Goal: Transaction & Acquisition: Book appointment/travel/reservation

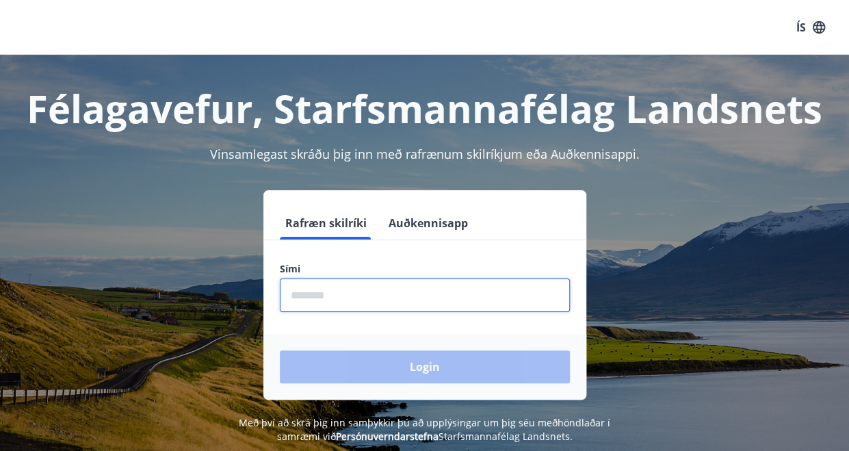
click at [502, 290] on input "phone" at bounding box center [425, 296] width 290 height 34
type input "********"
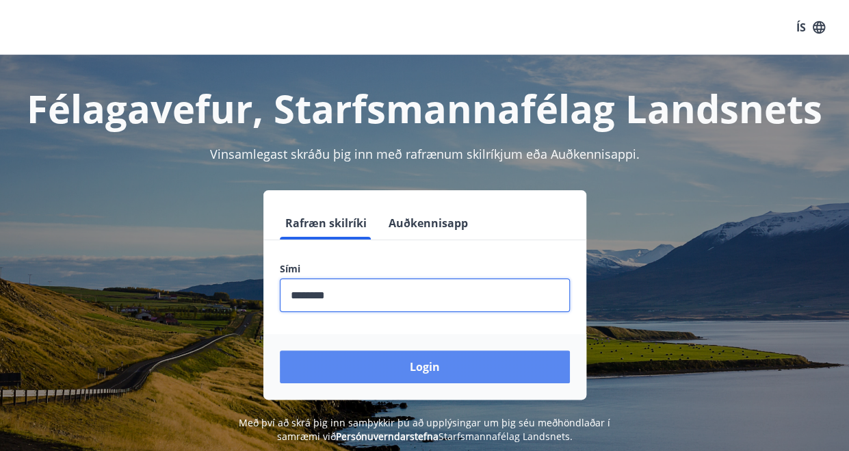
click at [432, 359] on button "Login" at bounding box center [425, 366] width 290 height 33
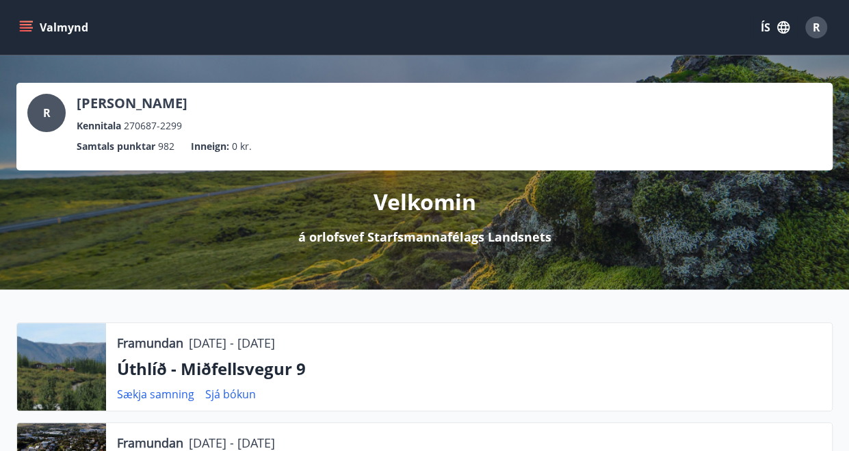
click at [30, 29] on icon "menu" at bounding box center [26, 28] width 14 height 14
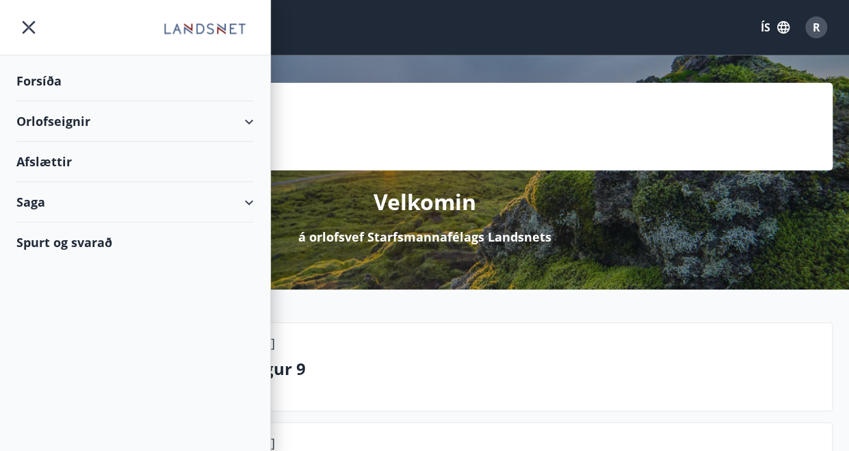
click at [220, 120] on div "Orlofseignir" at bounding box center [134, 121] width 237 height 40
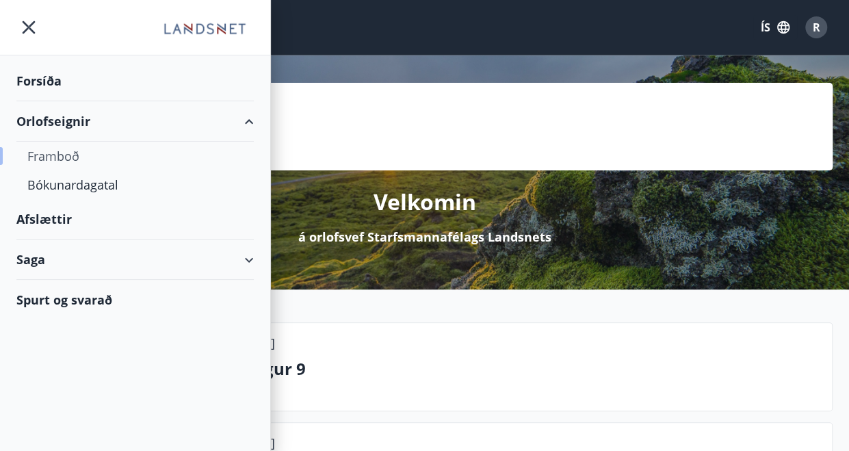
click at [77, 150] on div "Framboð" at bounding box center [135, 156] width 216 height 29
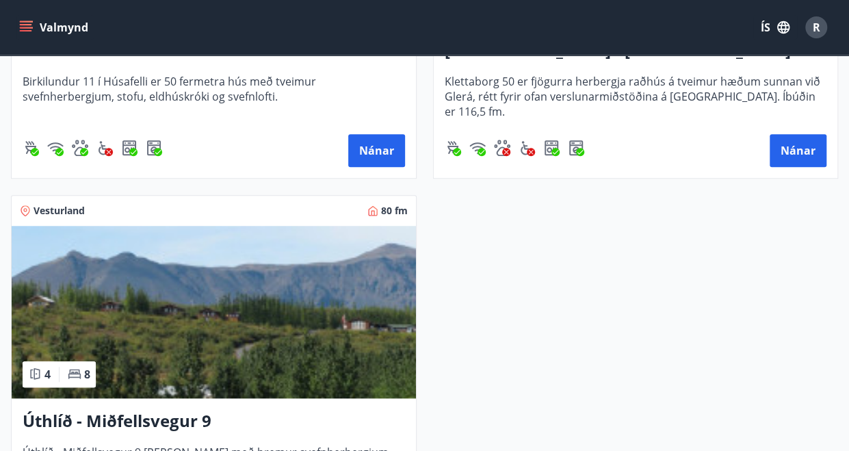
scroll to position [480, 0]
click at [31, 24] on icon "menu" at bounding box center [26, 28] width 14 height 14
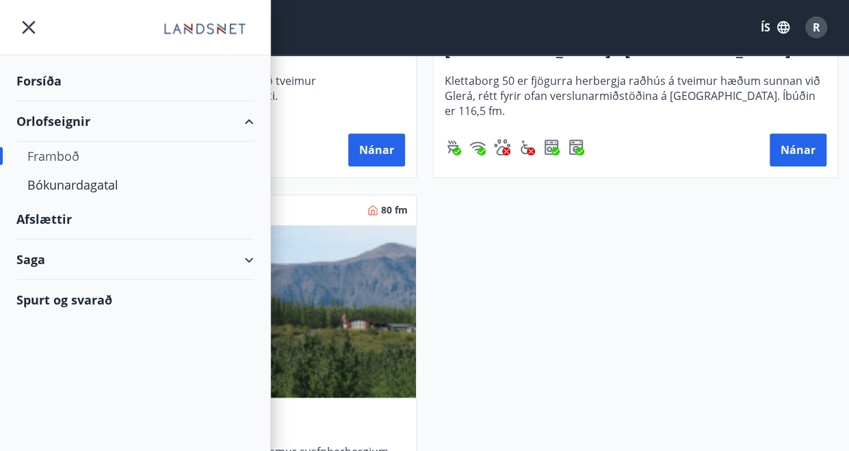
click at [78, 149] on div "Framboð" at bounding box center [135, 156] width 216 height 29
click at [81, 183] on div "Bókunardagatal" at bounding box center [135, 184] width 216 height 29
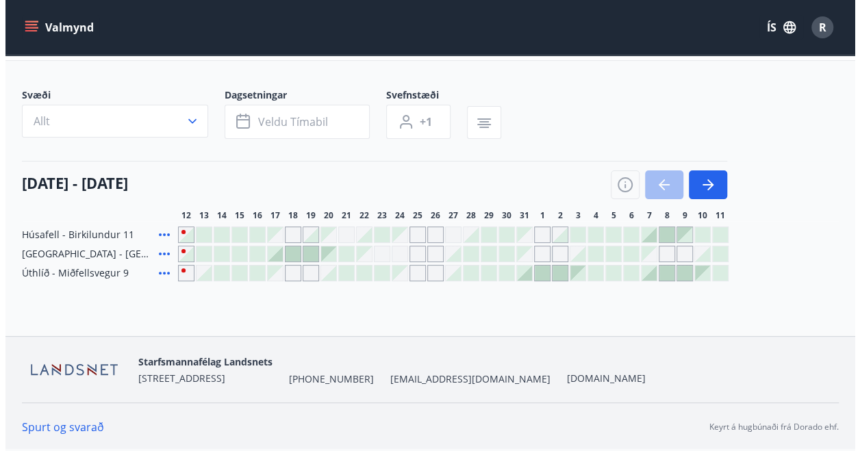
scroll to position [59, 0]
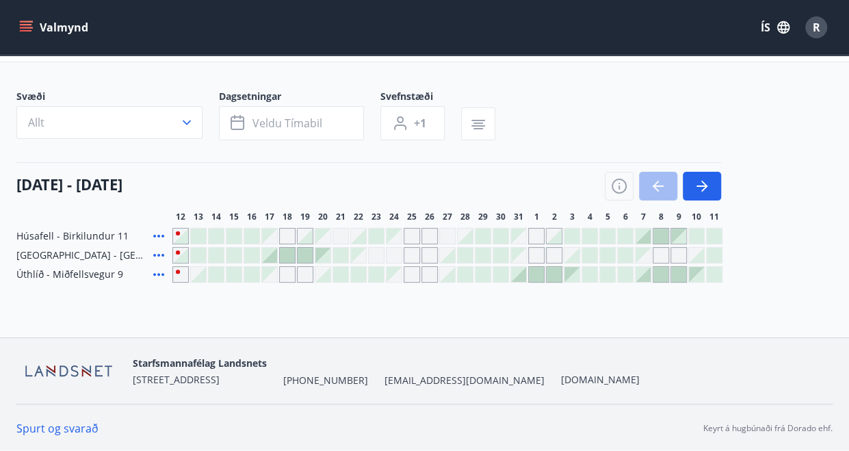
click at [409, 272] on div "Gráir dagar eru ekki bókanlegir" at bounding box center [412, 274] width 16 height 16
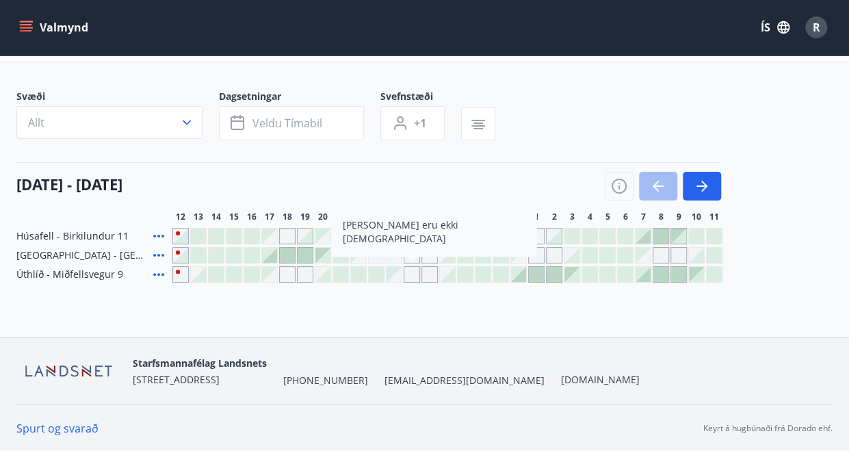
click at [409, 272] on div "Gráir dagar eru ekki bókanlegir" at bounding box center [412, 274] width 16 height 16
click at [650, 274] on div at bounding box center [643, 274] width 15 height 15
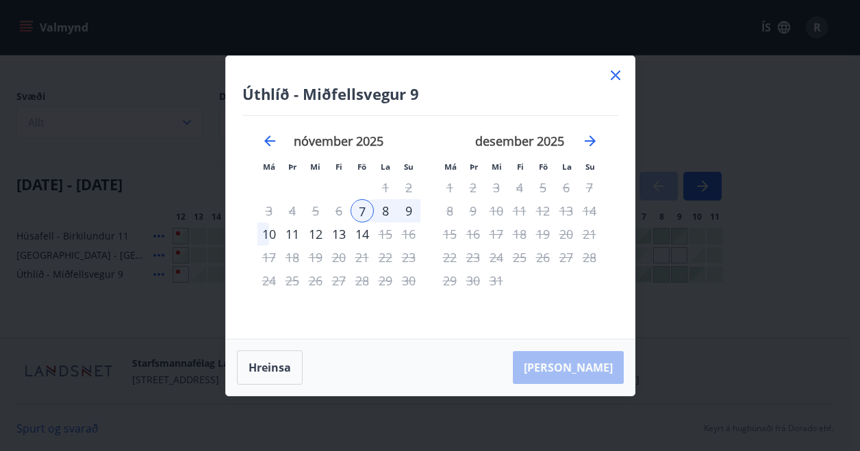
click at [405, 212] on div "9" at bounding box center [408, 210] width 23 height 23
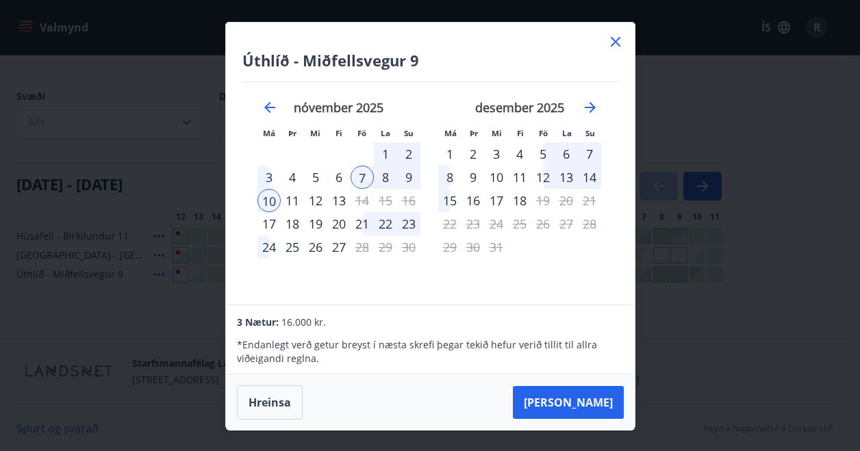
click at [408, 181] on div "9" at bounding box center [408, 177] width 23 height 23
click at [365, 176] on div "7" at bounding box center [361, 177] width 23 height 23
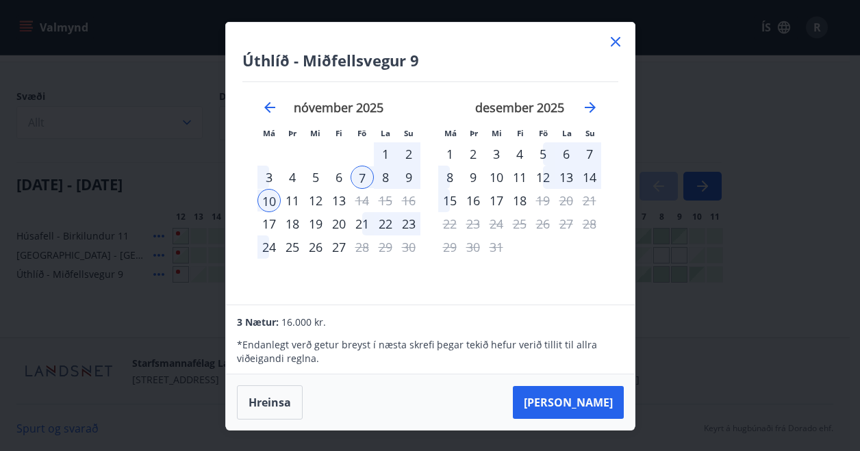
click at [400, 175] on div "9" at bounding box center [408, 177] width 23 height 23
click at [570, 397] on button "Taka Frá" at bounding box center [568, 402] width 111 height 33
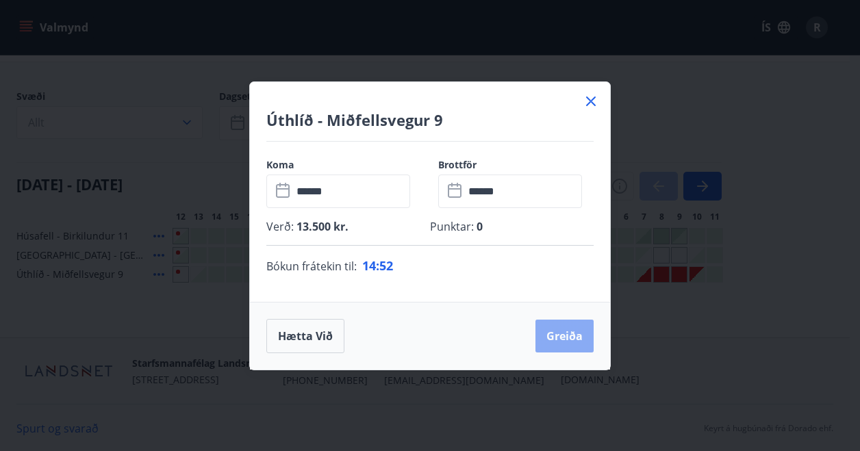
click at [567, 345] on button "Greiða" at bounding box center [564, 336] width 58 height 33
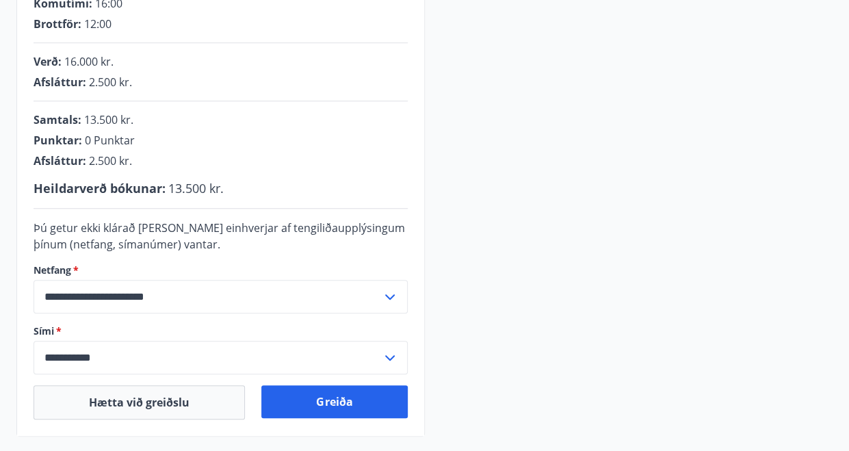
scroll to position [270, 0]
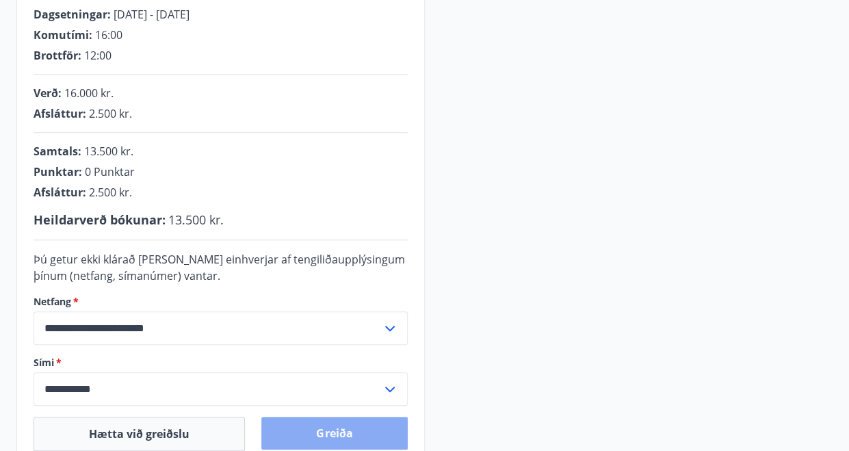
click at [374, 432] on button "Greiða" at bounding box center [334, 433] width 146 height 33
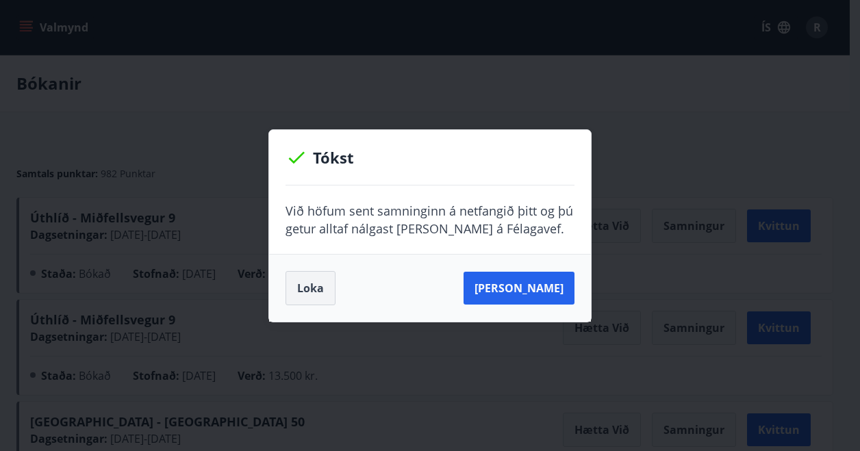
click at [300, 291] on button "Loka" at bounding box center [310, 288] width 50 height 34
